Goal: Information Seeking & Learning: Understand process/instructions

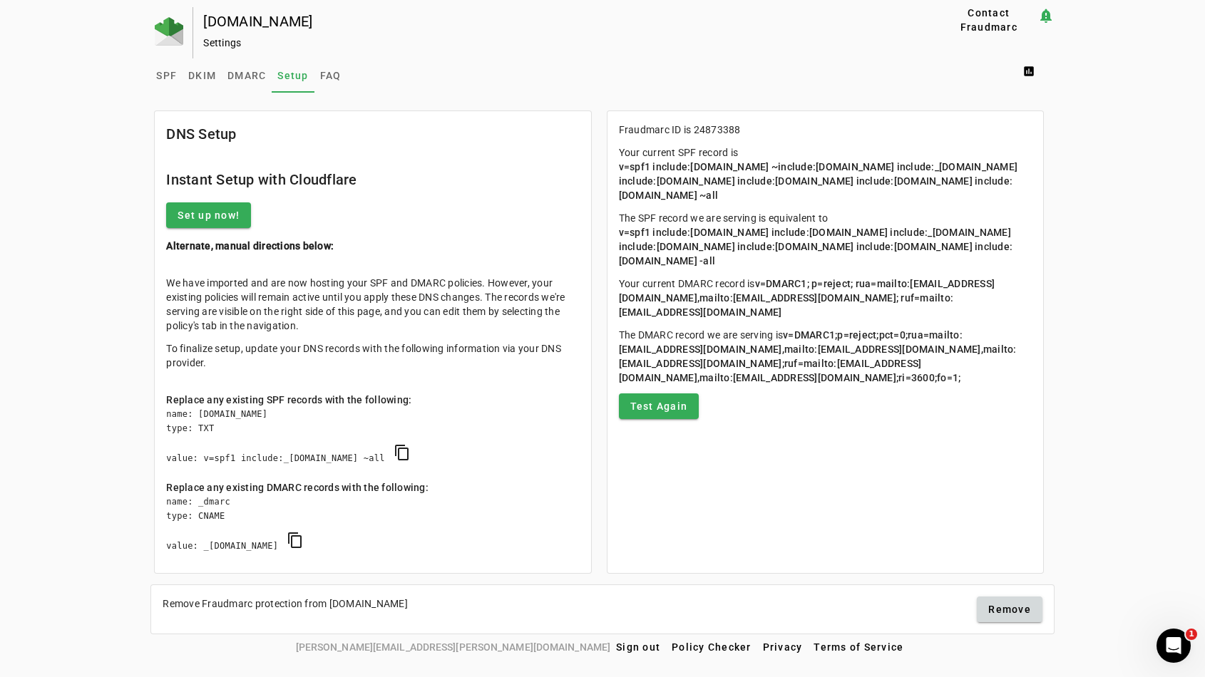
click at [220, 496] on div "name: _dmarc type: CNAME value: _d24873388.fdmarc.net content_copy" at bounding box center [372, 531] width 413 height 73
copy div "_dmarc"
click at [312, 542] on span "copy DMARC" at bounding box center [295, 540] width 34 height 34
copy div "_dmarc"
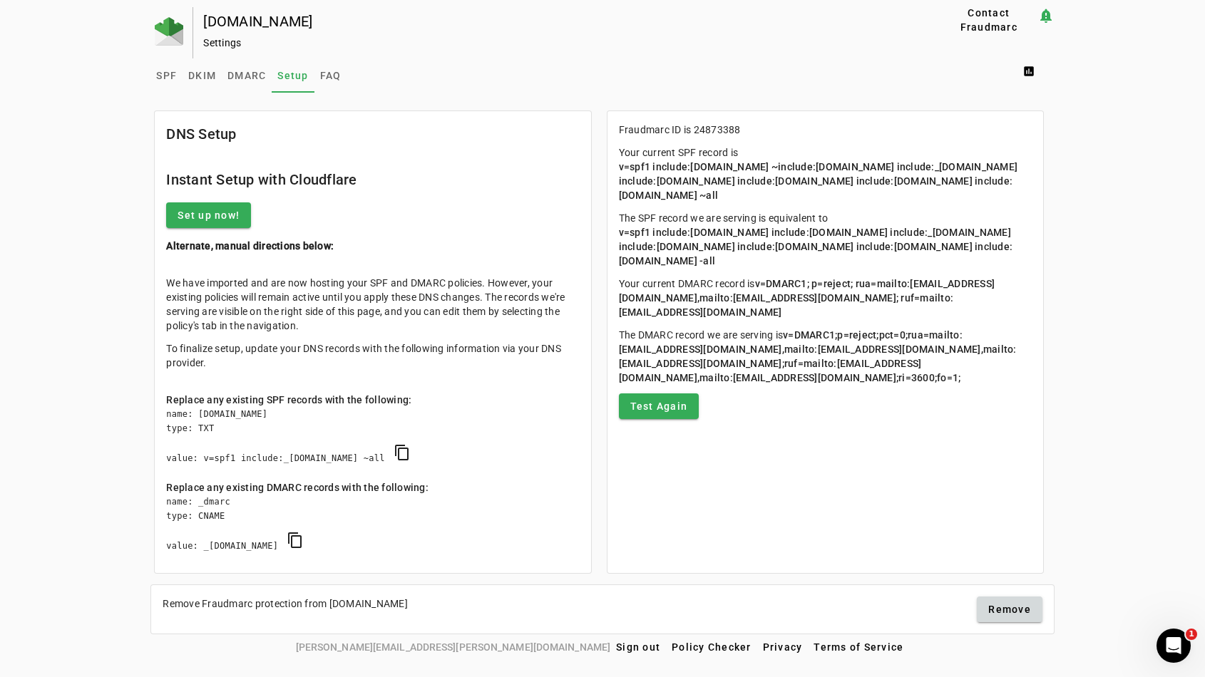
drag, startPoint x: 335, startPoint y: 537, endPoint x: 250, endPoint y: 502, distance: 91.7
click at [250, 502] on div "name: _dmarc type: CNAME value: _d24873388.fdmarc.net content_copy" at bounding box center [372, 531] width 413 height 73
drag, startPoint x: 167, startPoint y: 486, endPoint x: 359, endPoint y: 560, distance: 205.6
click at [359, 560] on mat-card-content "We have imported and are now hosting your SPF and DMARC policies. However, your…" at bounding box center [372, 428] width 435 height 329
copy div "Replace any existing DMARC records with the following:"
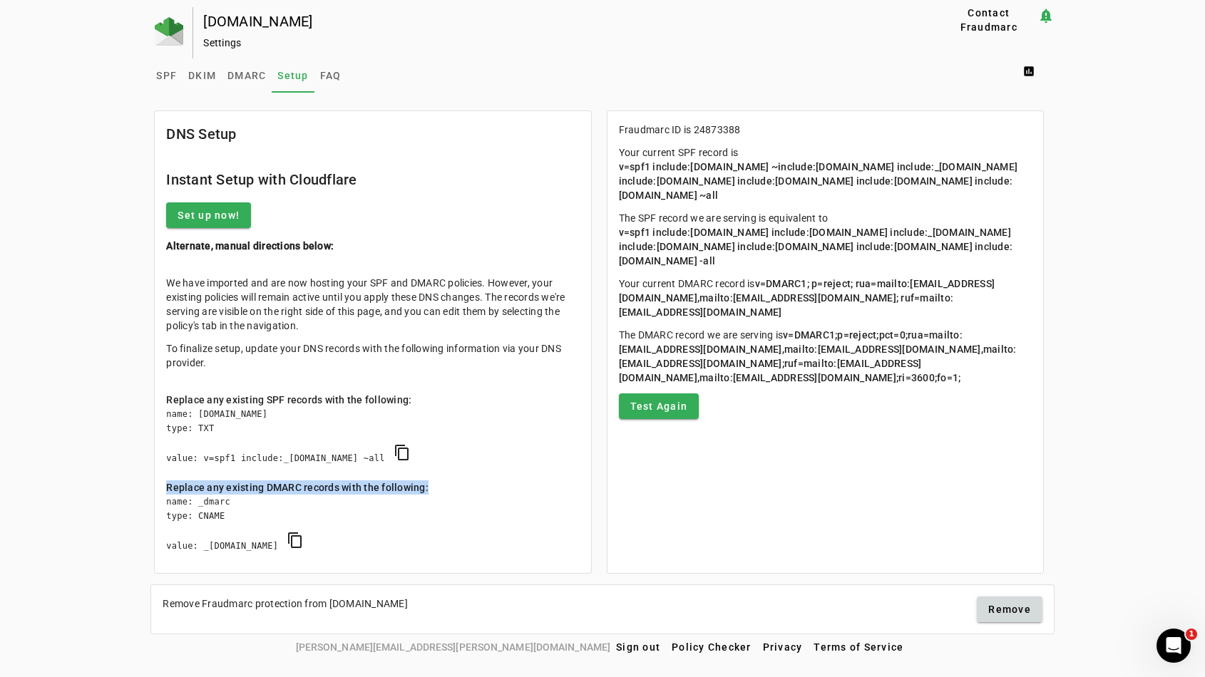
drag, startPoint x: 872, startPoint y: 408, endPoint x: 613, endPoint y: 276, distance: 290.7
click at [613, 276] on mat-card-content "Fraudmarc ID is 24873388 Your current SPF record is v=spf1 include:universalspf…" at bounding box center [824, 270] width 435 height 319
copy mat-card-content "Your current DMARC record is v=DMARC1; p=reject; rua=mailto:2029142608db452e805…"
click at [756, 287] on p "Your current DMARC record is v=DMARC1; p=reject; rua=mailto:2029142608db452e805…" at bounding box center [825, 298] width 413 height 43
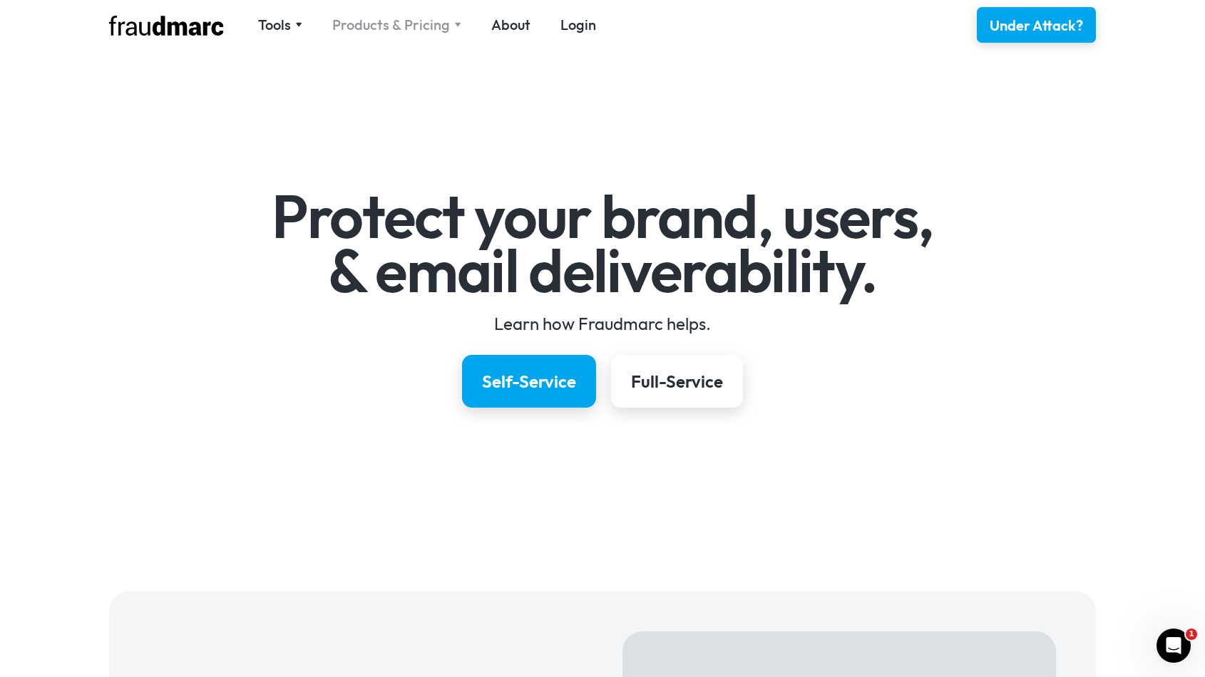
click at [376, 25] on div "Products & Pricing" at bounding box center [391, 25] width 118 height 20
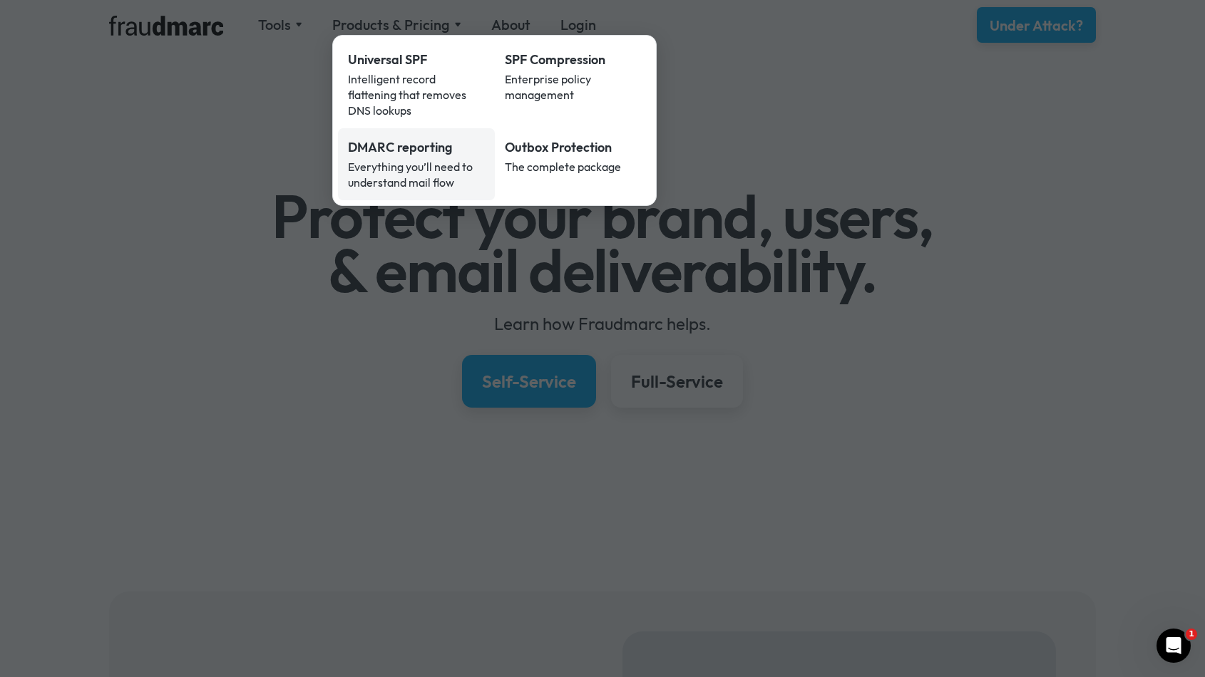
click at [416, 138] on div "DMARC reporting" at bounding box center [416, 147] width 137 height 19
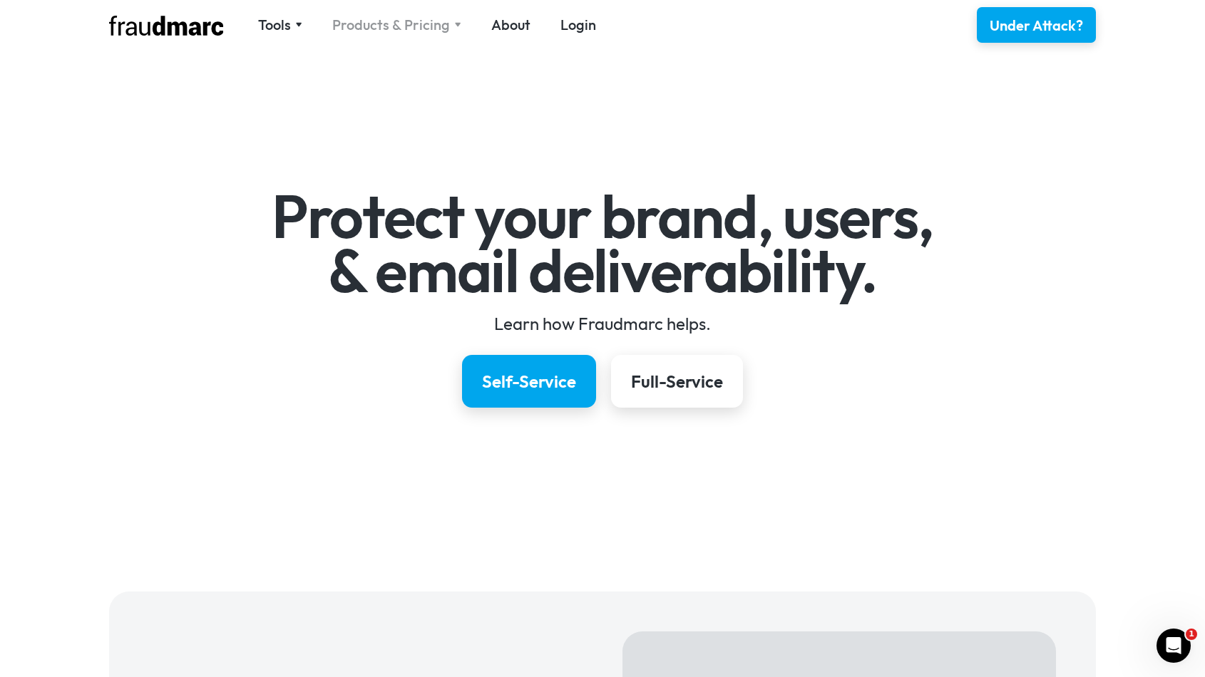
click at [374, 24] on div "Products & Pricing" at bounding box center [391, 25] width 118 height 20
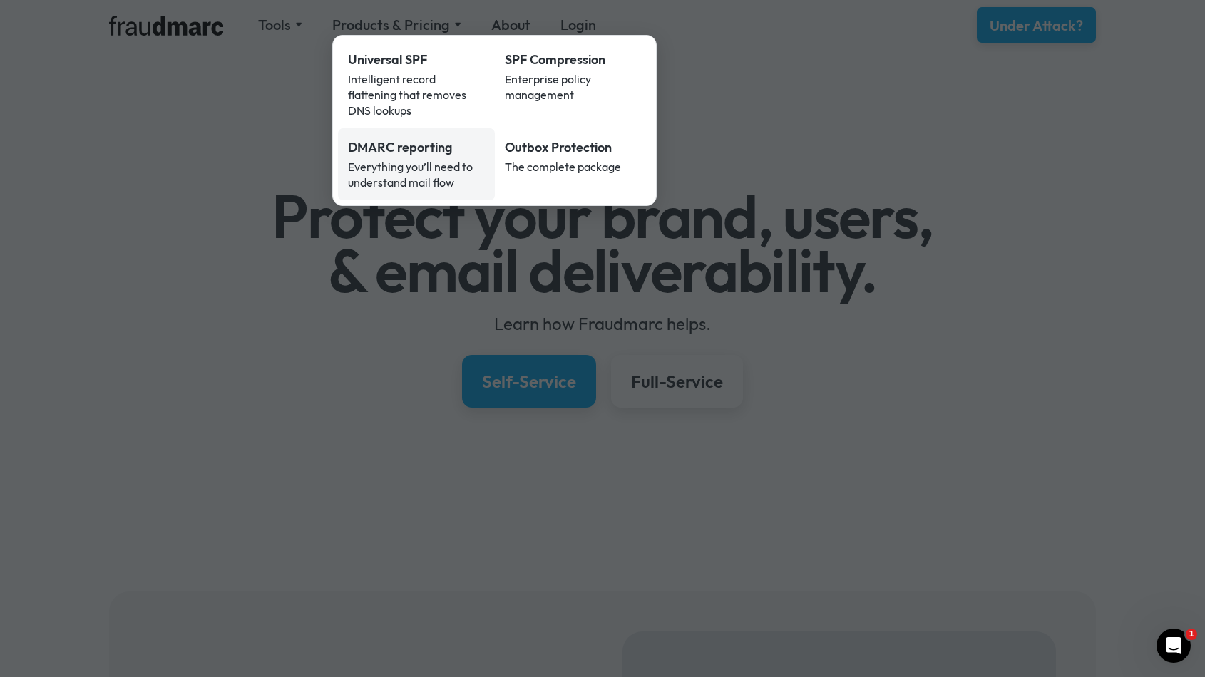
click at [366, 161] on div "Everything you’ll need to understand mail flow" at bounding box center [416, 174] width 137 height 31
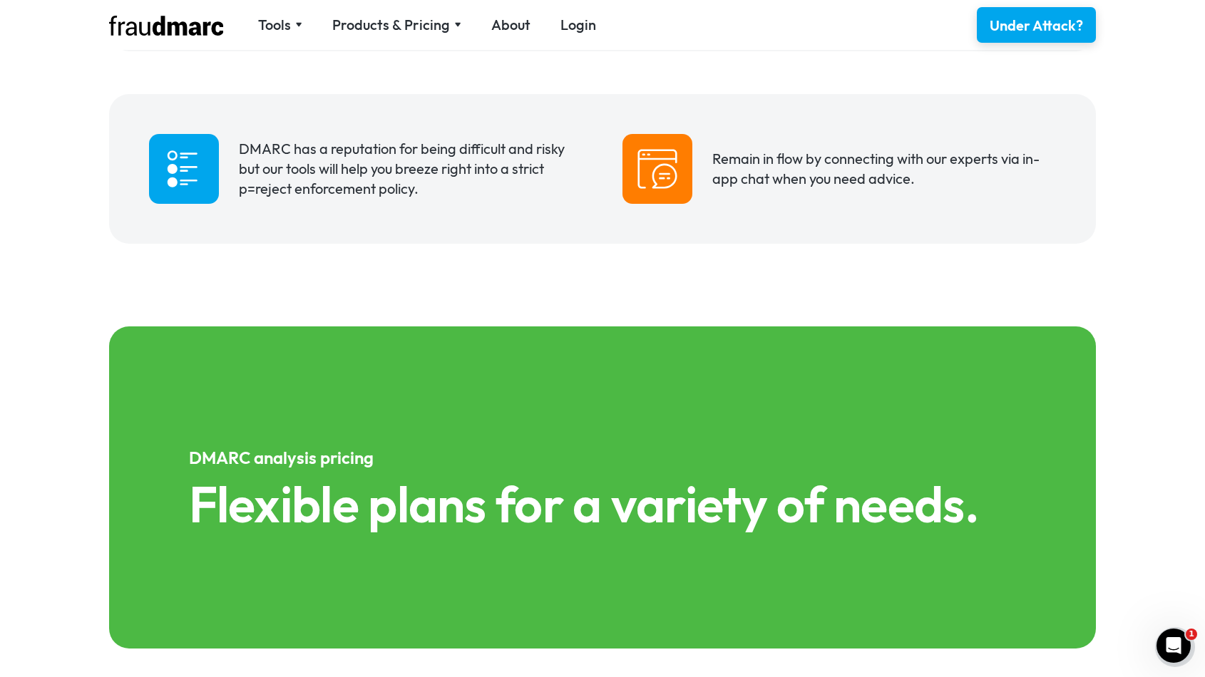
scroll to position [1416, 0]
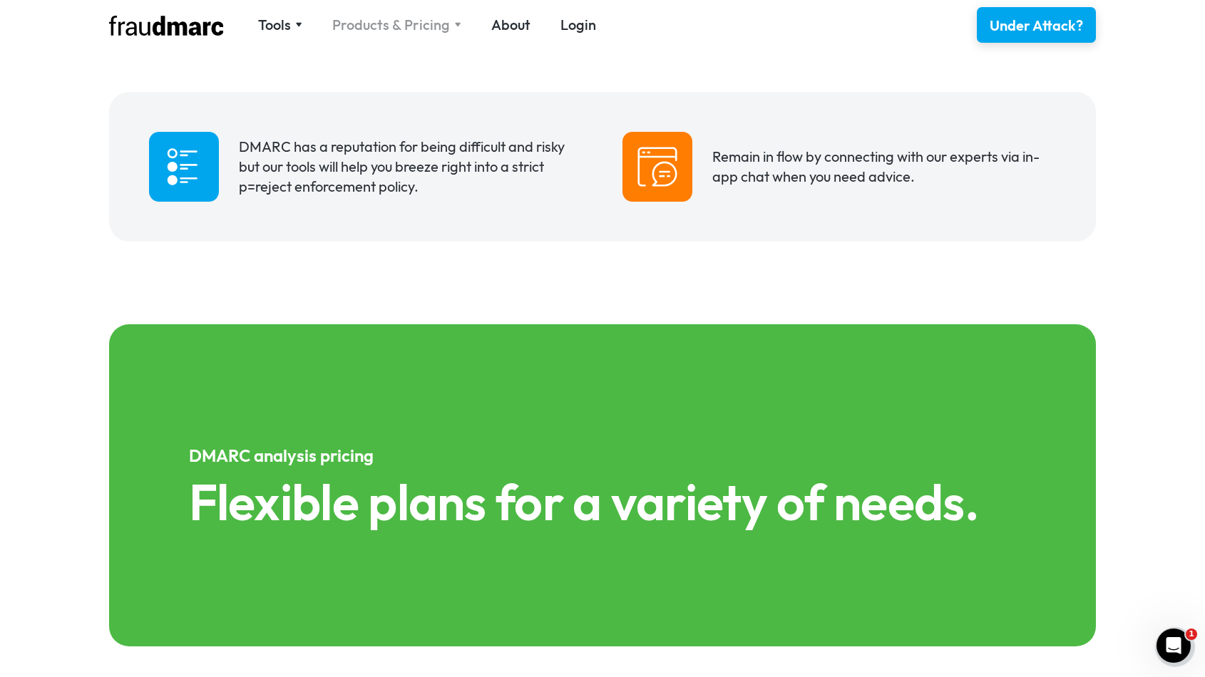
click at [358, 33] on div "Products & Pricing" at bounding box center [391, 25] width 118 height 20
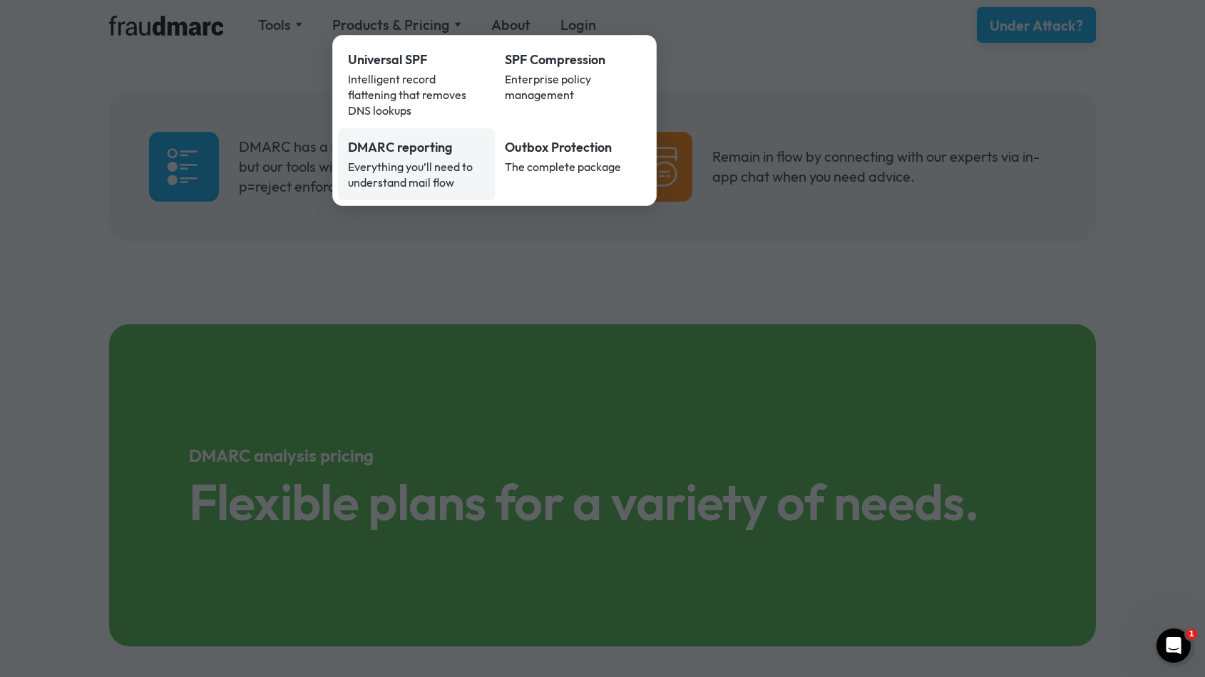
click at [379, 159] on div "Everything you’ll need to understand mail flow" at bounding box center [416, 174] width 137 height 31
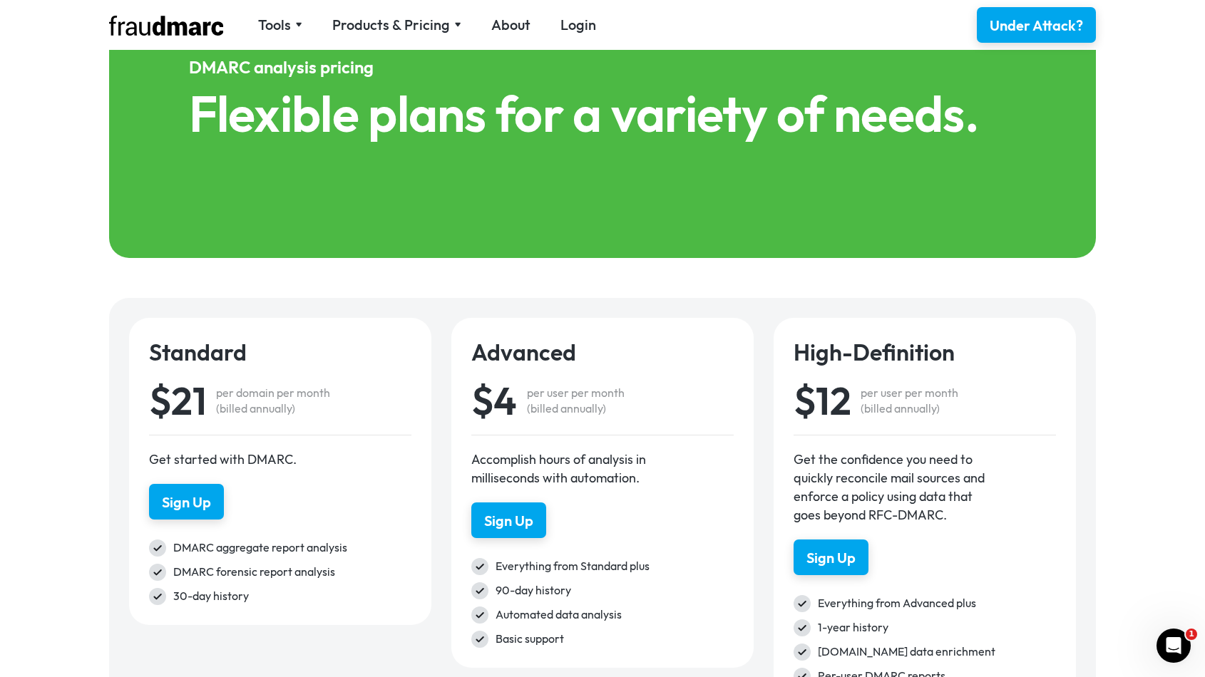
scroll to position [1800, 0]
